Goal: Navigation & Orientation: Find specific page/section

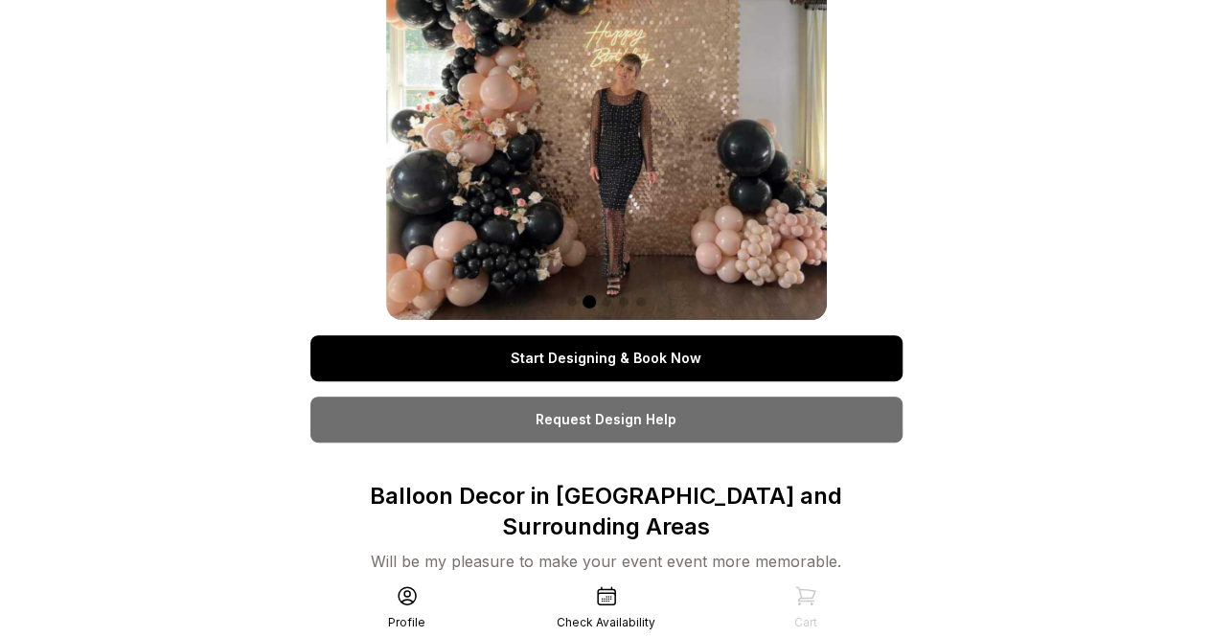
scroll to position [171, 0]
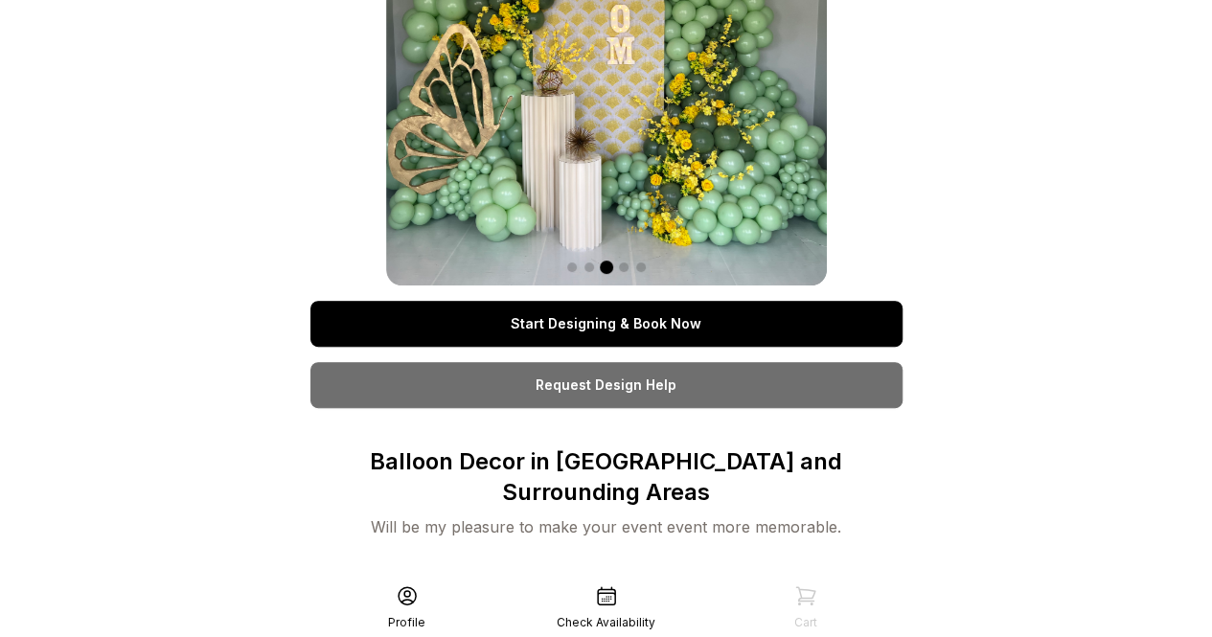
click at [402, 618] on div "Profile" at bounding box center [406, 622] width 37 height 15
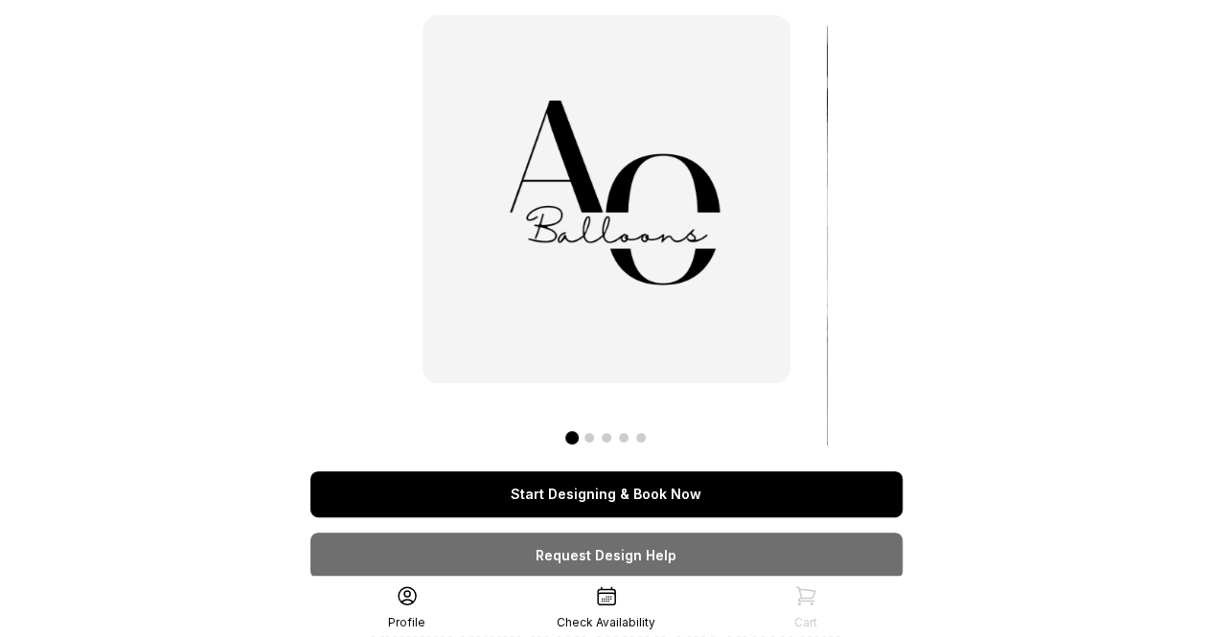
click at [584, 438] on span at bounding box center [589, 438] width 10 height 10
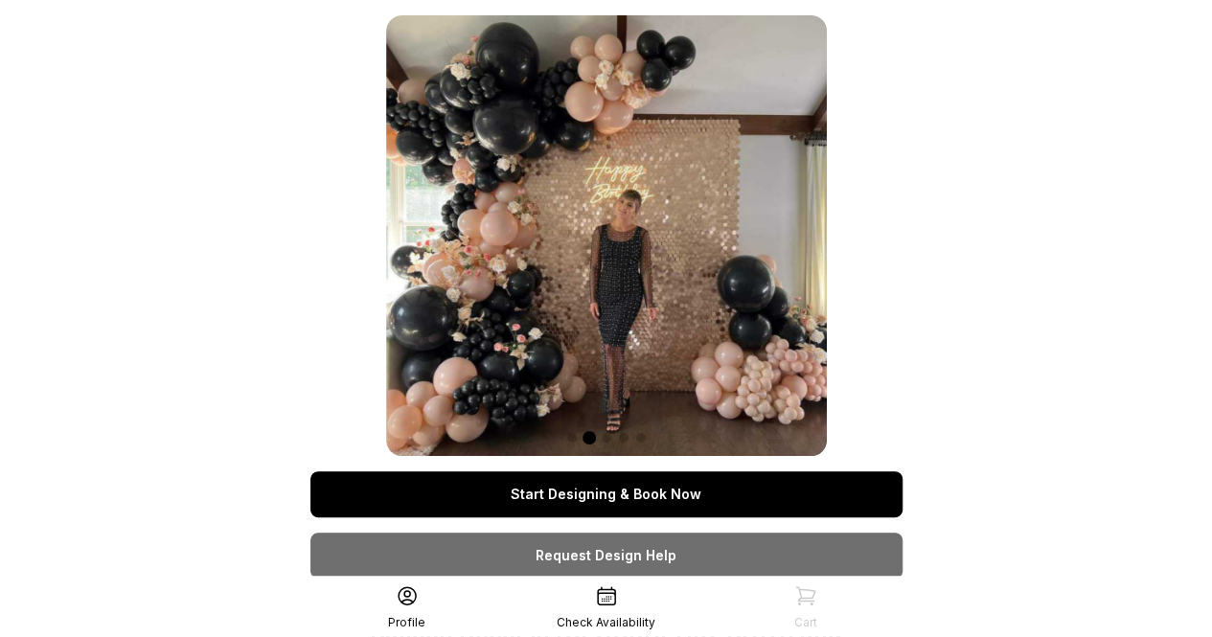
click at [610, 437] on div at bounding box center [606, 436] width 441 height 23
click at [606, 438] on span at bounding box center [607, 438] width 10 height 10
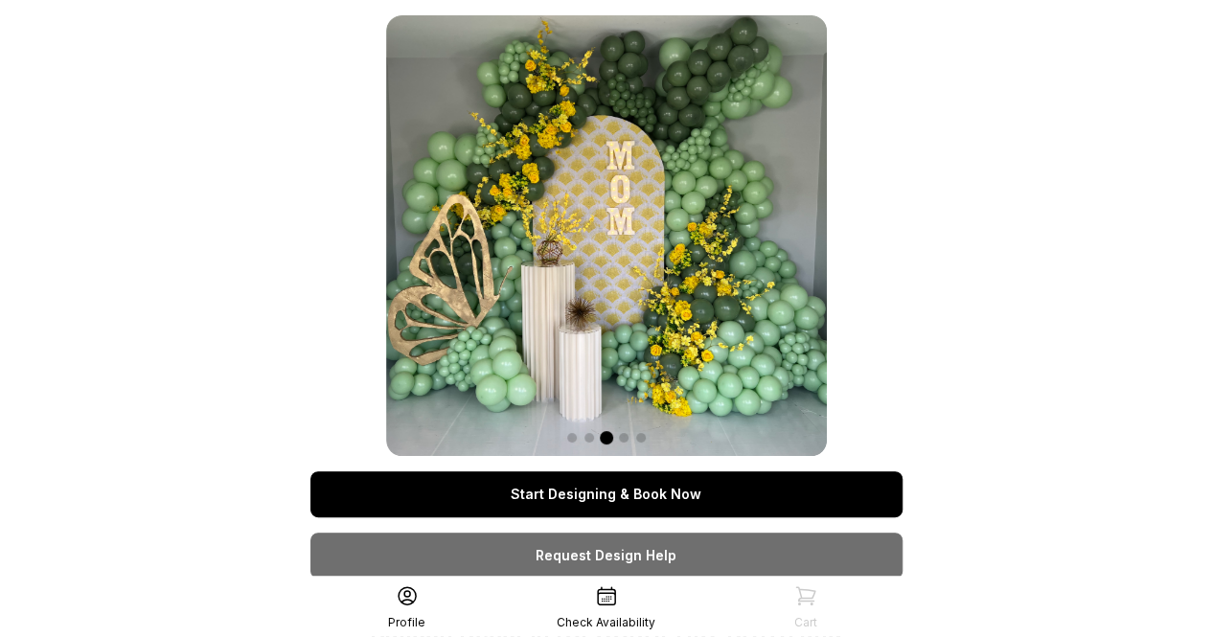
click at [620, 437] on span at bounding box center [624, 438] width 10 height 10
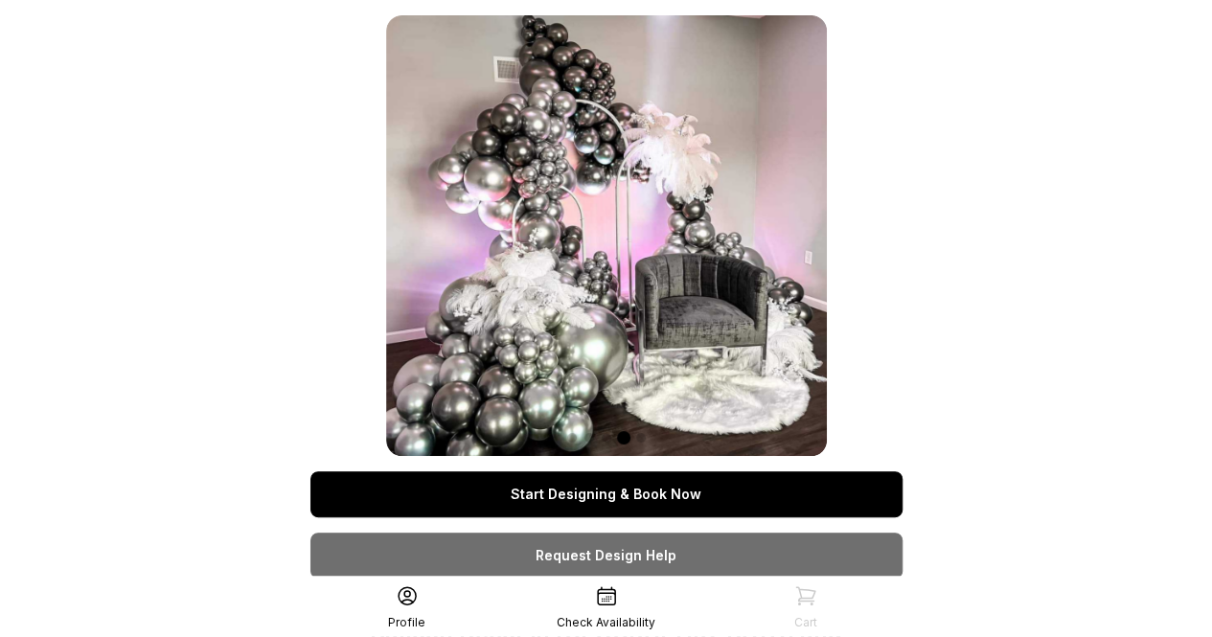
click at [652, 431] on div at bounding box center [606, 436] width 441 height 23
click at [642, 431] on div at bounding box center [606, 436] width 441 height 23
click at [634, 444] on div at bounding box center [606, 436] width 441 height 23
click at [639, 436] on span at bounding box center [641, 438] width 10 height 10
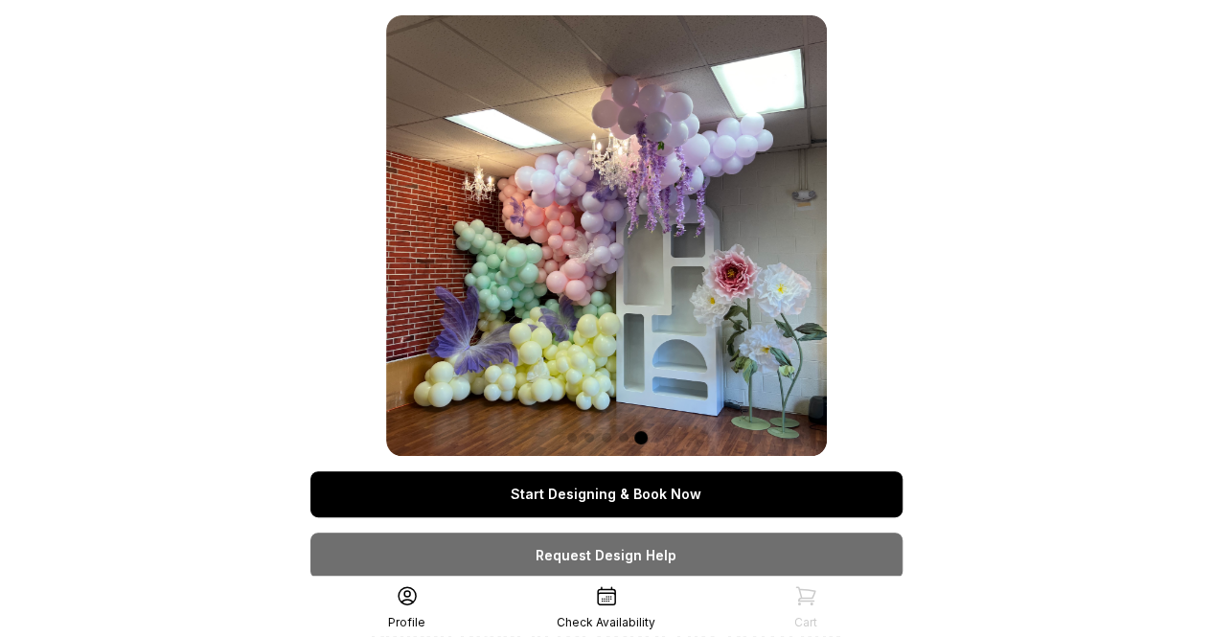
click at [602, 435] on span at bounding box center [607, 438] width 10 height 10
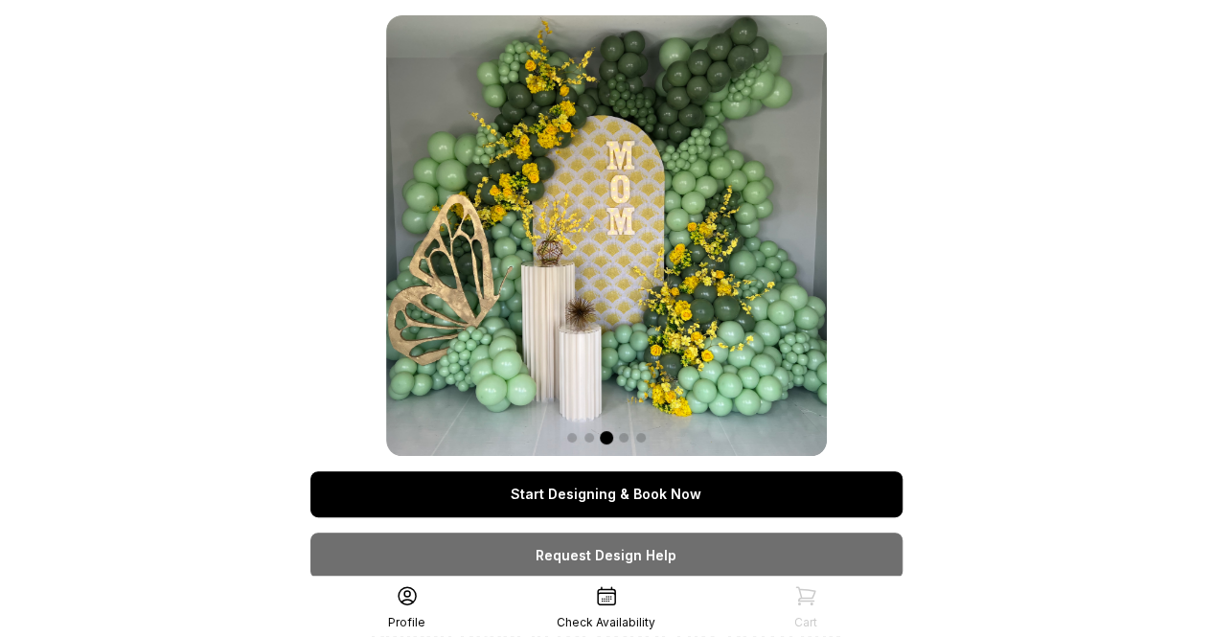
click at [588, 441] on span at bounding box center [589, 438] width 10 height 10
